Goal: Check status

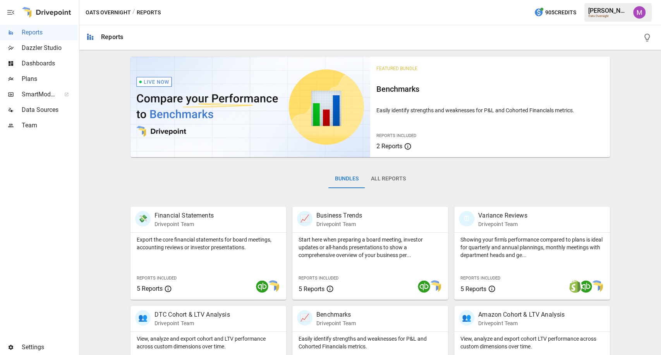
click at [450, 196] on div "Bundles All Reports" at bounding box center [370, 184] width 479 height 43
click at [46, 82] on span "Plans" at bounding box center [50, 78] width 56 height 9
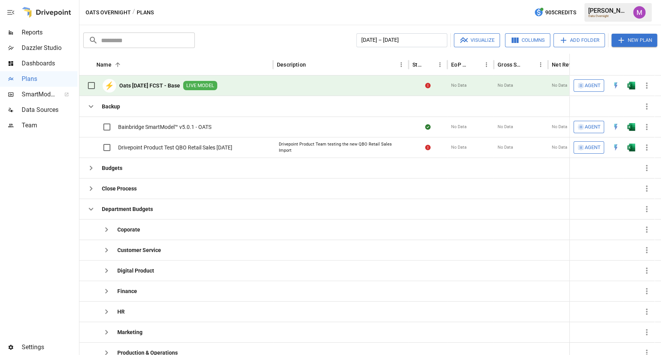
click at [149, 84] on b "Oats [DATE] FCST - Base" at bounding box center [149, 86] width 61 height 8
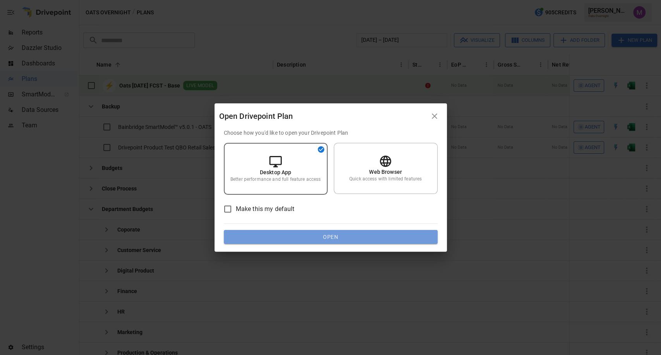
click at [308, 238] on button "Open" at bounding box center [331, 237] width 214 height 14
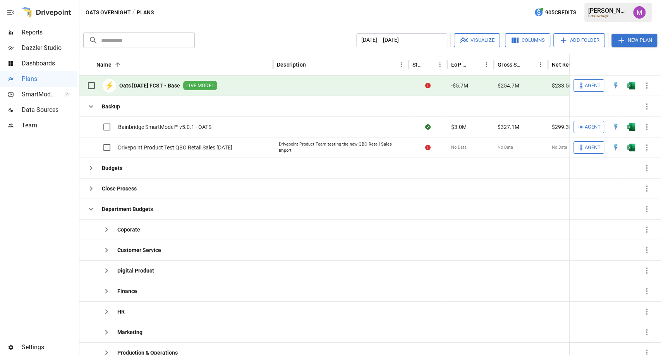
click at [163, 80] on div "⚡ Oats [DATE] FCST - Base LIVE MODEL" at bounding box center [150, 85] width 134 height 16
click at [179, 86] on b "Oats [DATE] FCST - Base" at bounding box center [149, 86] width 61 height 8
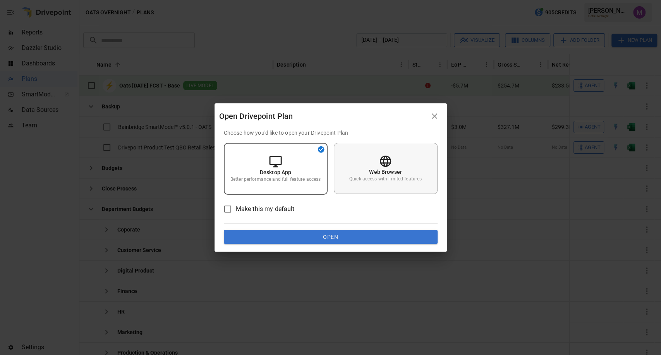
click at [375, 159] on div "Web Browser Quick access with limited features" at bounding box center [386, 168] width 104 height 51
click at [353, 237] on button "Open" at bounding box center [331, 237] width 214 height 14
